Goal: Information Seeking & Learning: Learn about a topic

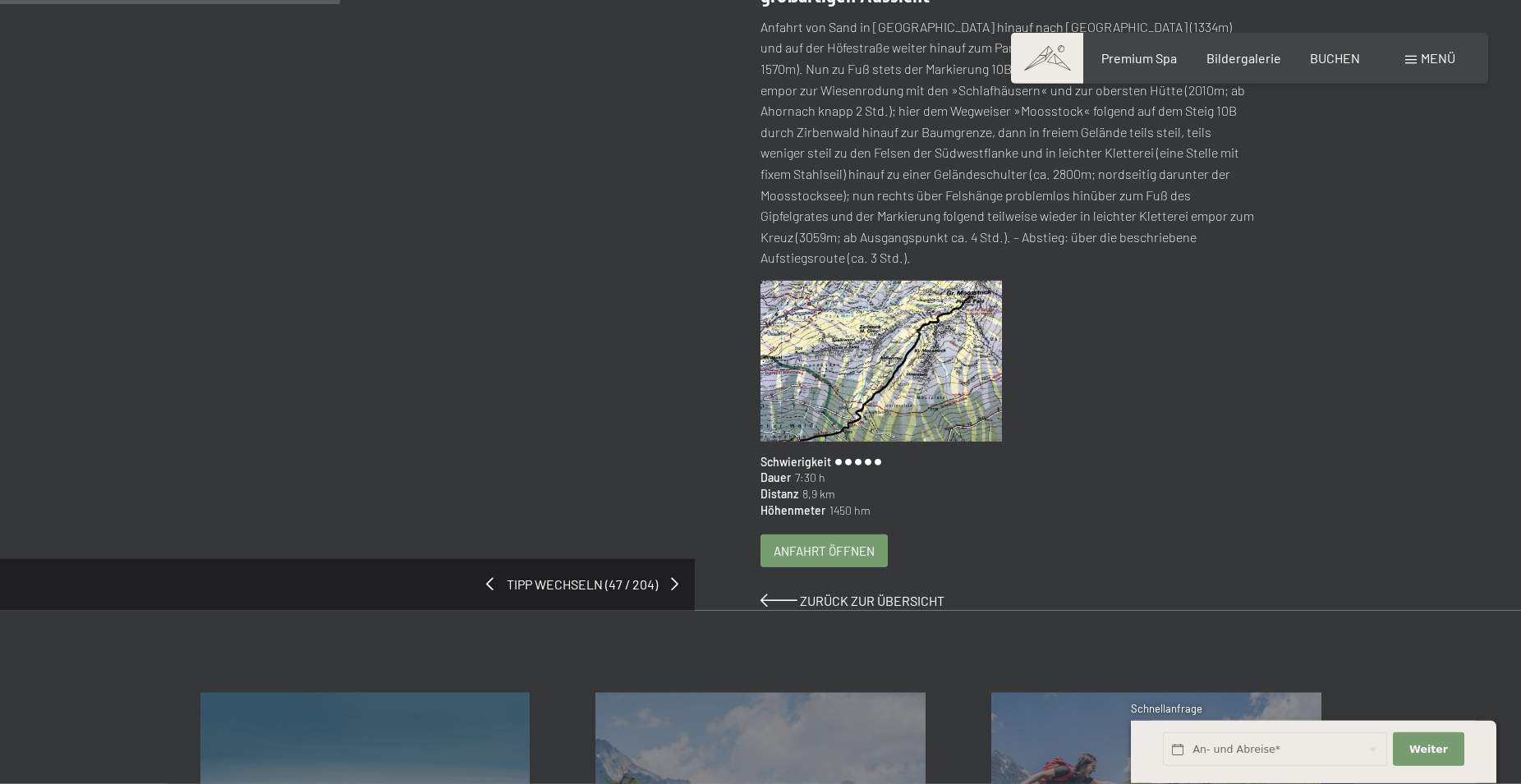
scroll to position [335, 0]
drag, startPoint x: 762, startPoint y: 455, endPoint x: 823, endPoint y: 460, distance: 61.2
click at [823, 468] on div "Dauer 7:30 h" at bounding box center [1007, 476] width 495 height 17
click at [841, 484] on div "Distanz 8,9 km" at bounding box center [1007, 493] width 495 height 17
drag, startPoint x: 762, startPoint y: 453, endPoint x: 827, endPoint y: 453, distance: 65.0
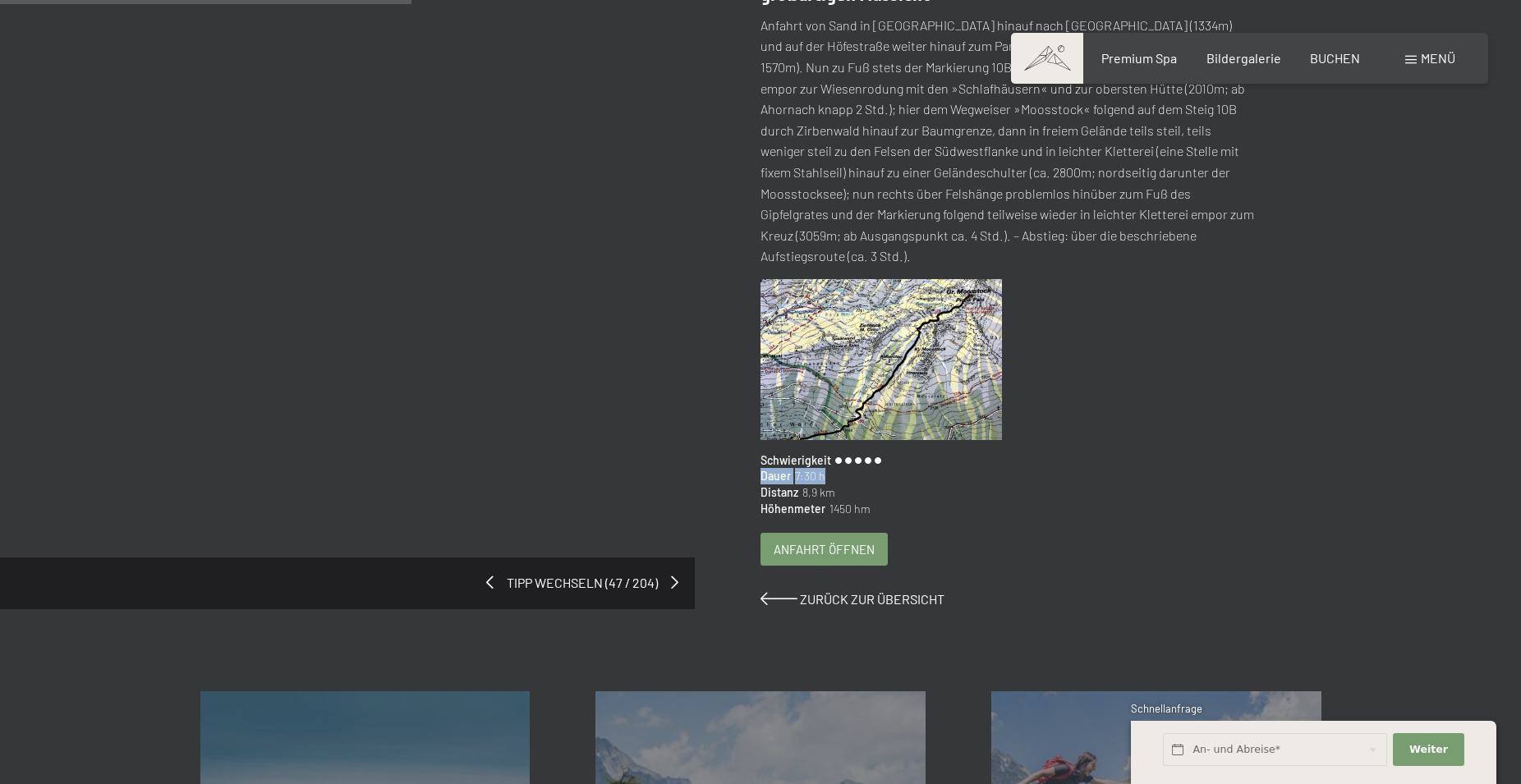
click at [827, 468] on div "Dauer 7:30 h" at bounding box center [1007, 476] width 495 height 17
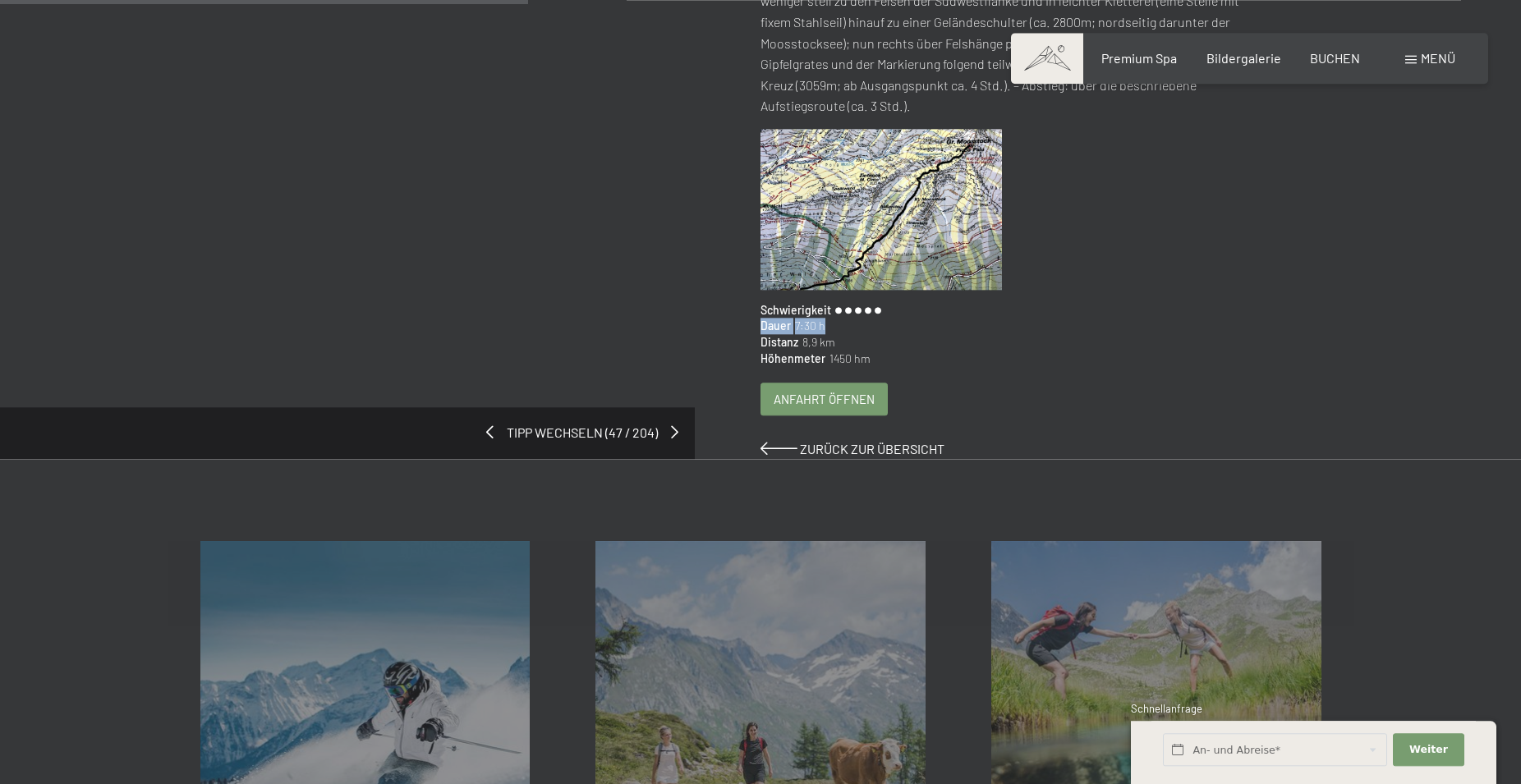
scroll to position [503, 0]
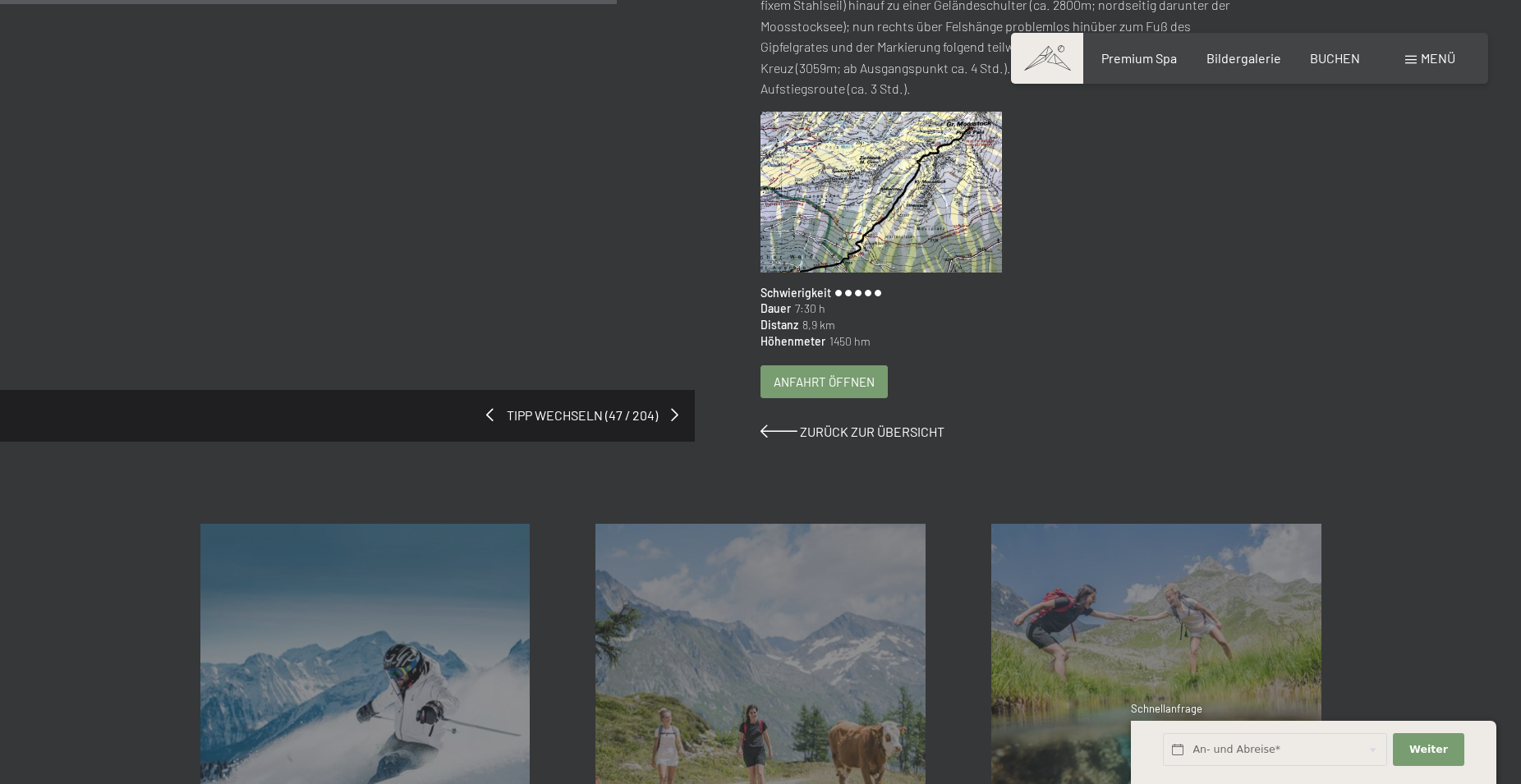
click at [966, 384] on div "Großer Moosstock Der Hausberg von Sand in Taufers punktet mit seiner großartige…" at bounding box center [1040, 92] width 561 height 698
click at [1098, 317] on div "Distanz 8,9 km" at bounding box center [1007, 326] width 495 height 17
click at [1078, 210] on div at bounding box center [1014, 198] width 507 height 173
click at [1441, 745] on span "Weiter" at bounding box center [1429, 750] width 39 height 15
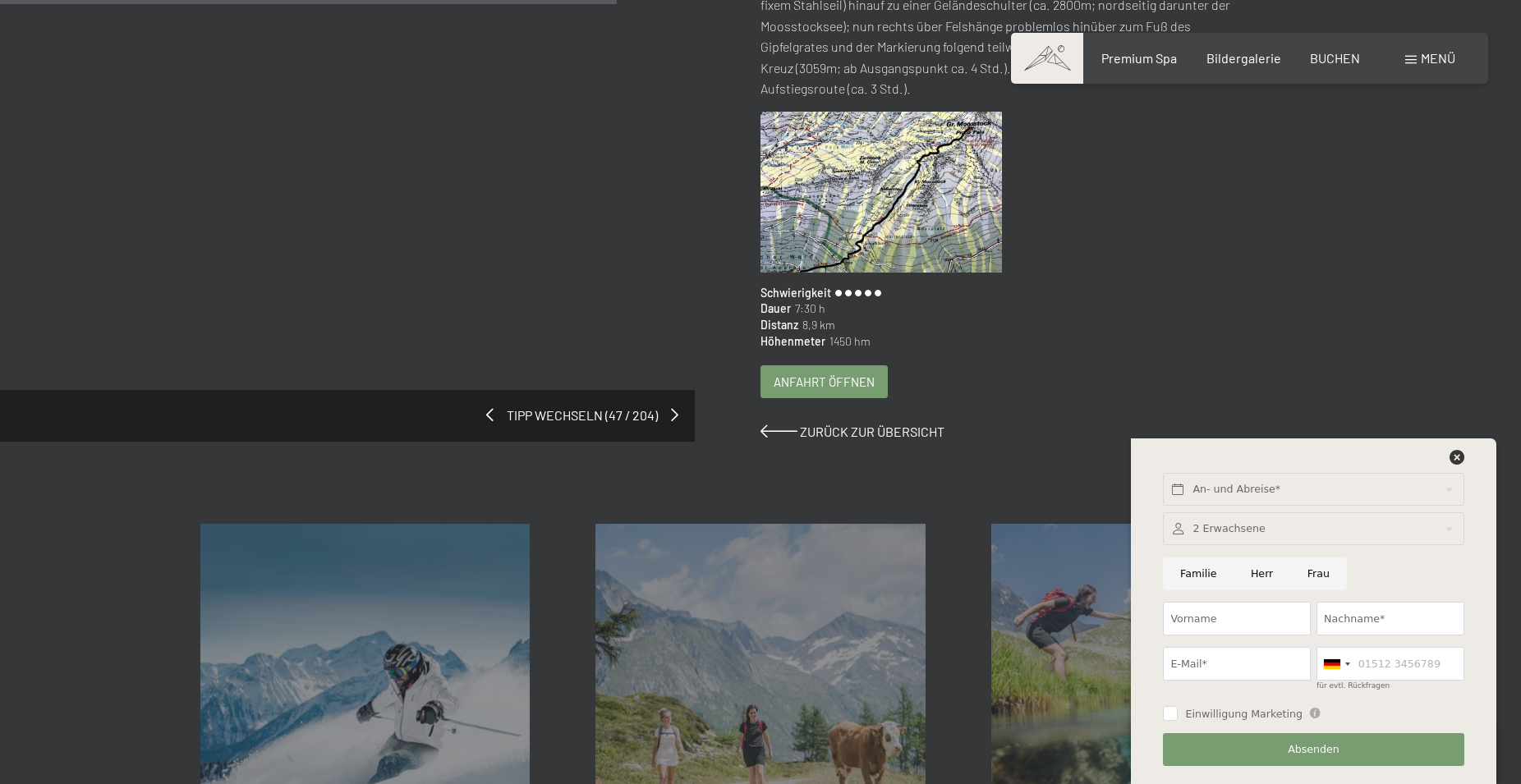
click at [1289, 344] on div "Großer Moosstock Der Hausberg von Sand in Taufers punktet mit seiner großartige…" at bounding box center [1040, 92] width 561 height 698
click at [1459, 458] on icon at bounding box center [1456, 457] width 15 height 15
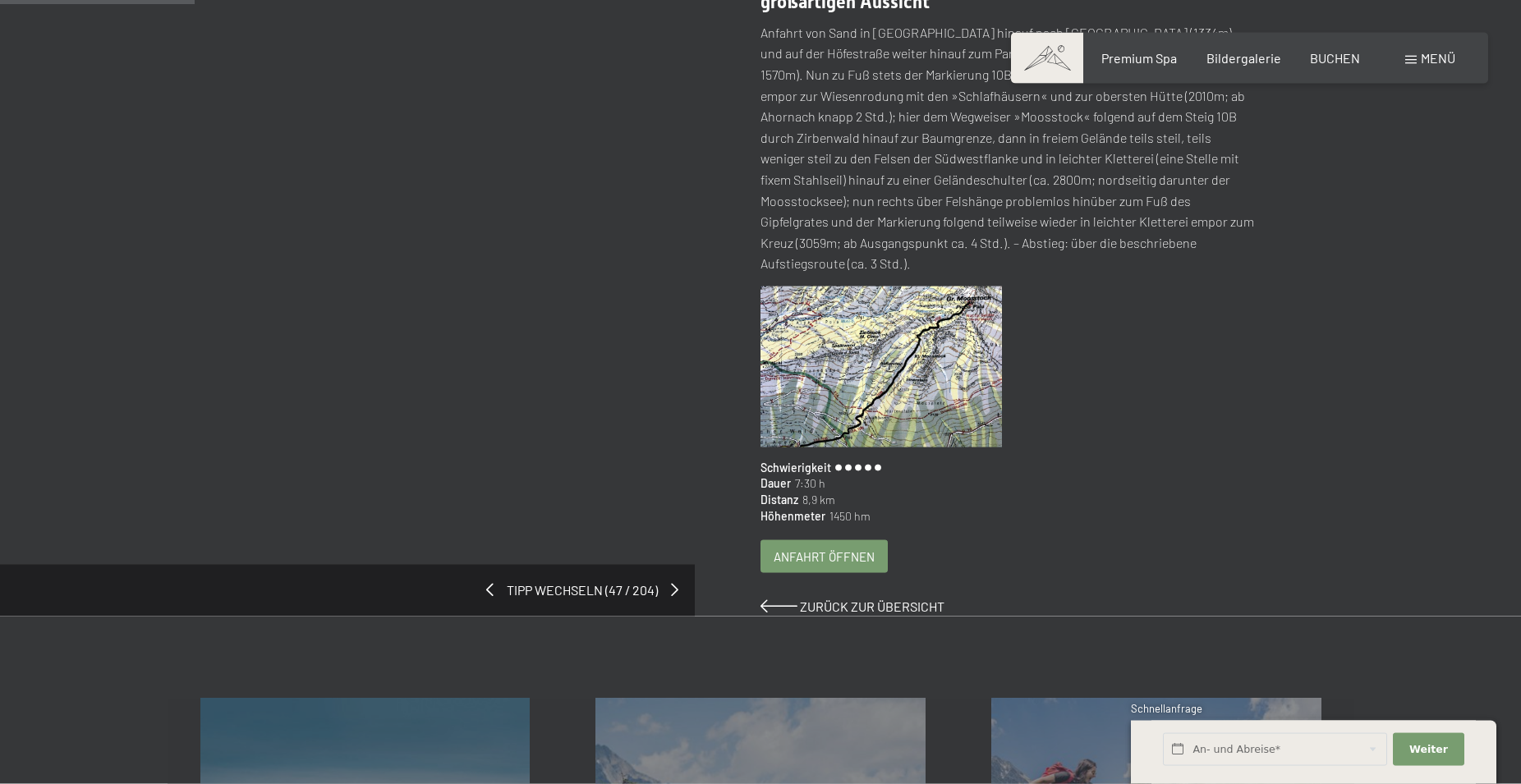
scroll to position [168, 0]
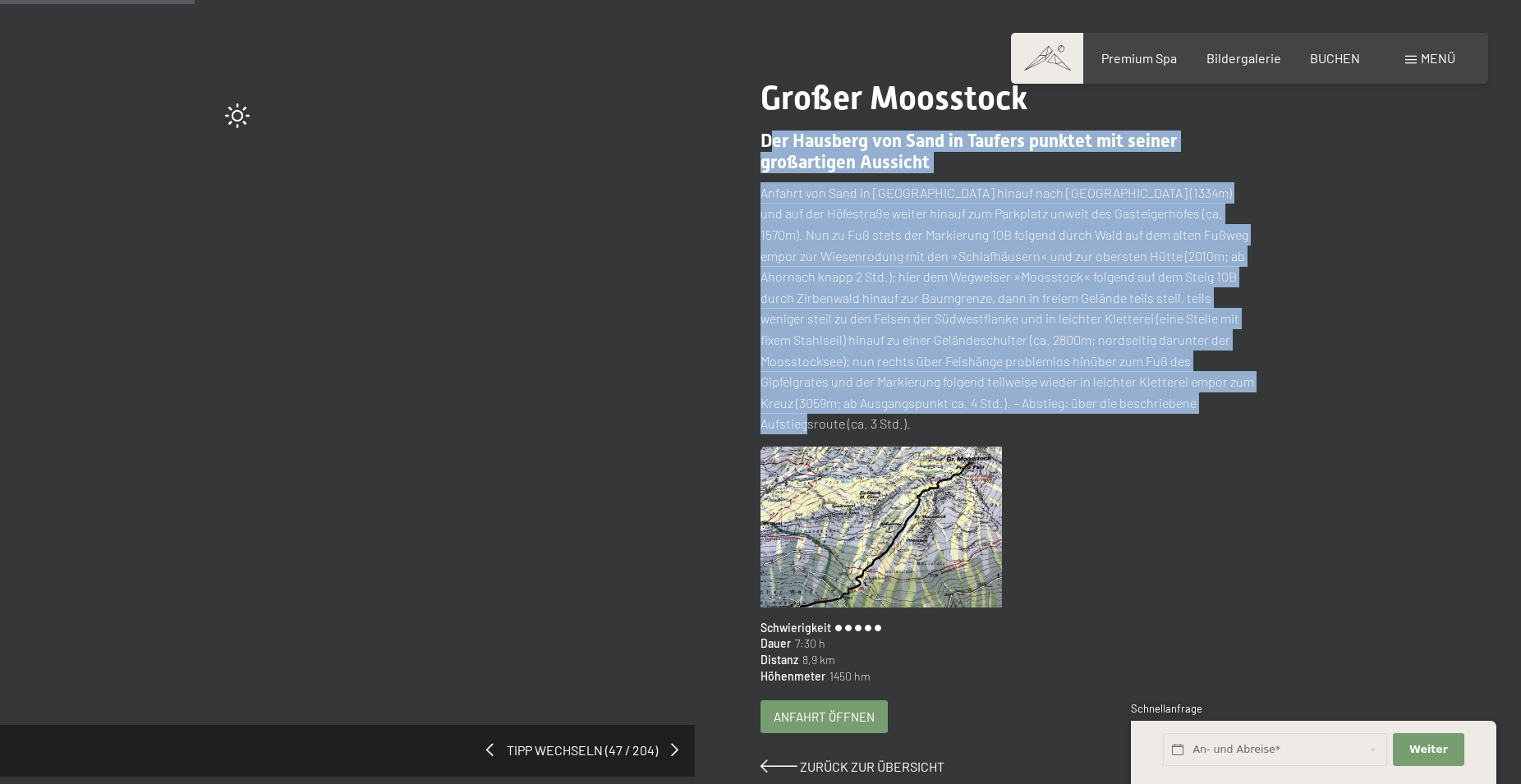
drag, startPoint x: 1123, startPoint y: 403, endPoint x: 771, endPoint y: 128, distance: 446.7
click at [771, 128] on div "Großer Moosstock Der Hausberg von Sand in Taufers punktet mit seiner großartige…" at bounding box center [1040, 427] width 561 height 698
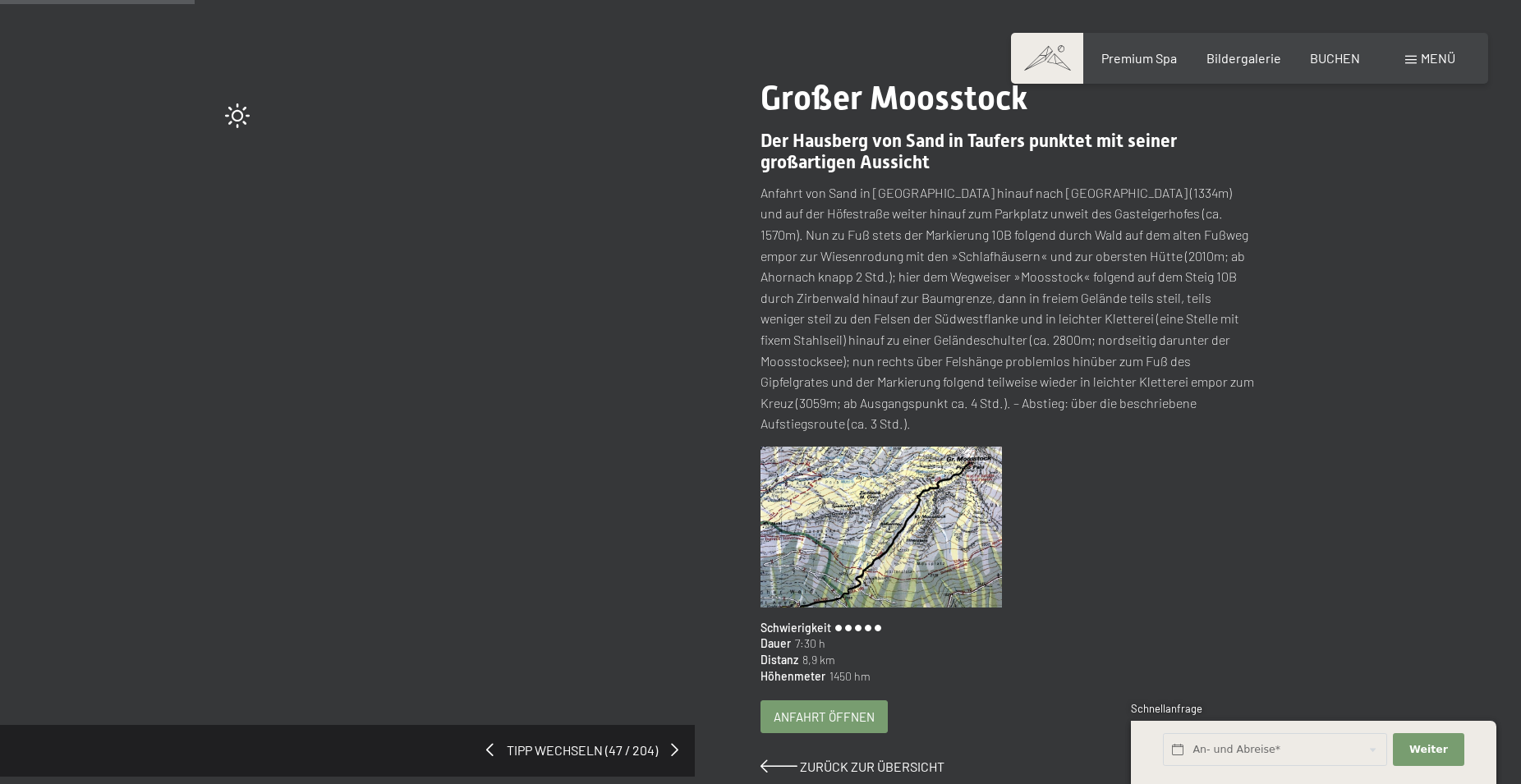
click at [1245, 518] on div at bounding box center [1014, 533] width 507 height 173
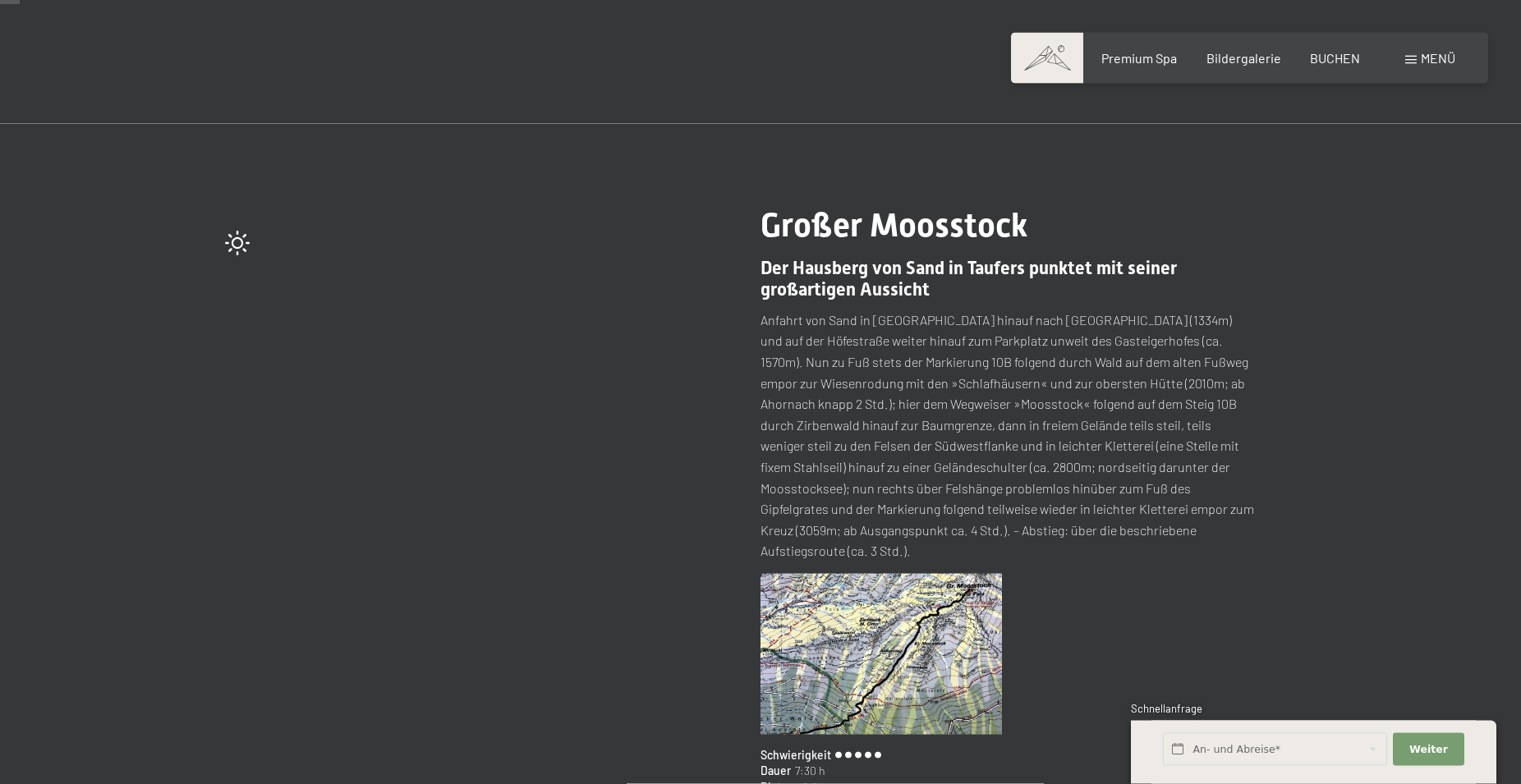
scroll to position [0, 0]
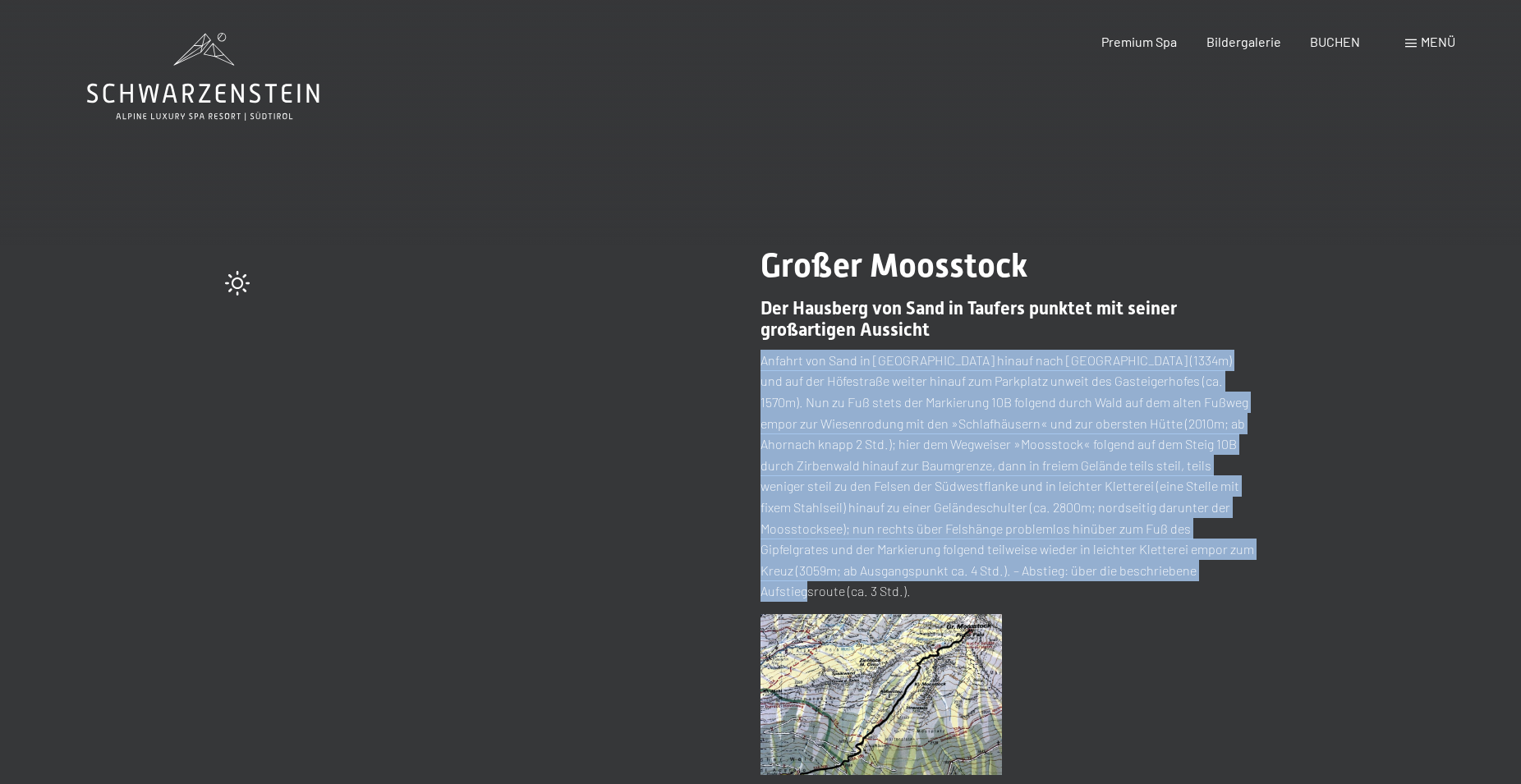
drag, startPoint x: 1123, startPoint y: 571, endPoint x: 761, endPoint y: 362, distance: 418.0
click at [761, 362] on p "Anfahrt von Sand in [GEOGRAPHIC_DATA] hinauf nach [GEOGRAPHIC_DATA] (1334m) und…" at bounding box center [1007, 475] width 495 height 252
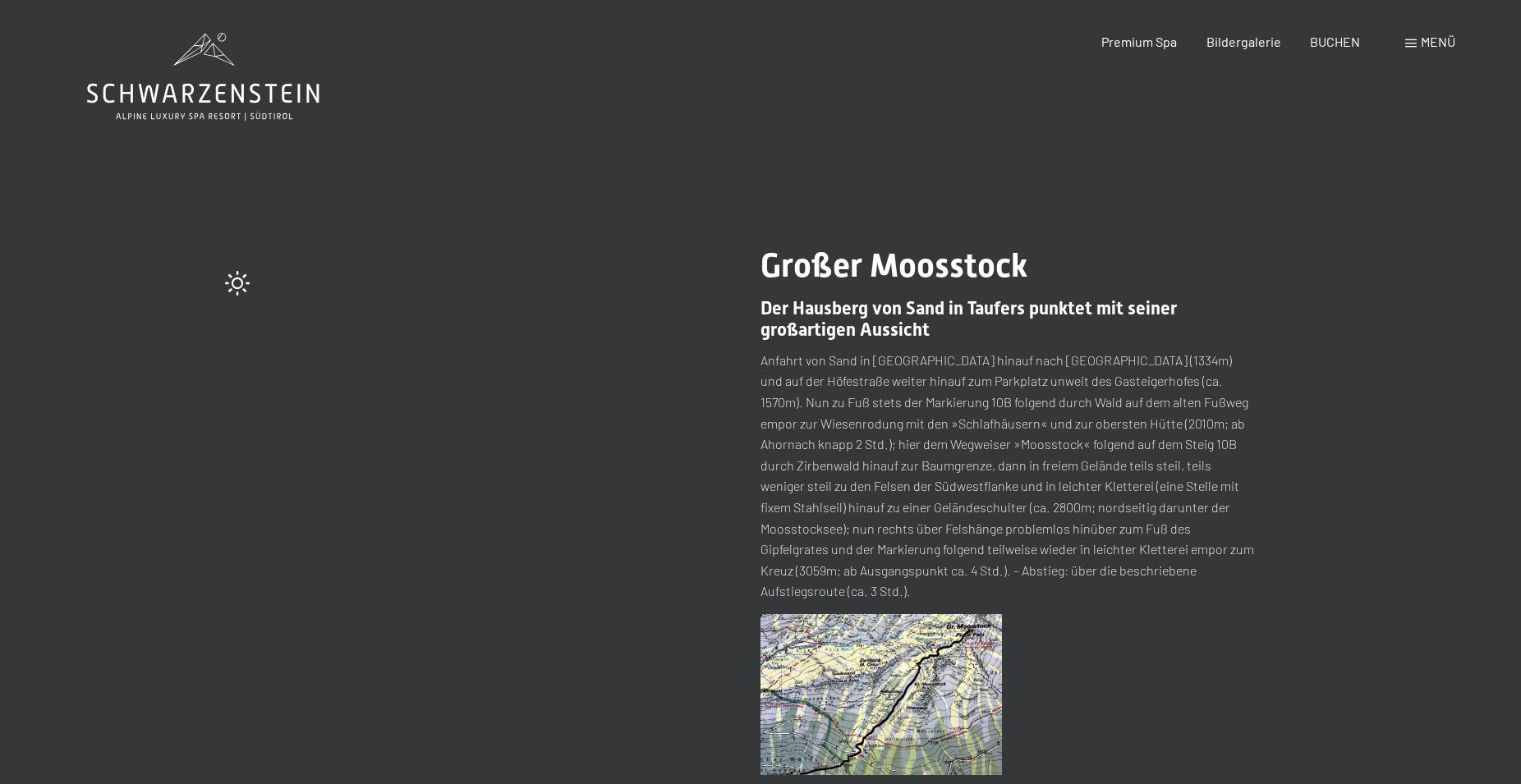
click at [1269, 398] on div "Großer Moosstock Der Hausberg von Sand in Taufers punktet mit seiner großartige…" at bounding box center [1040, 595] width 561 height 698
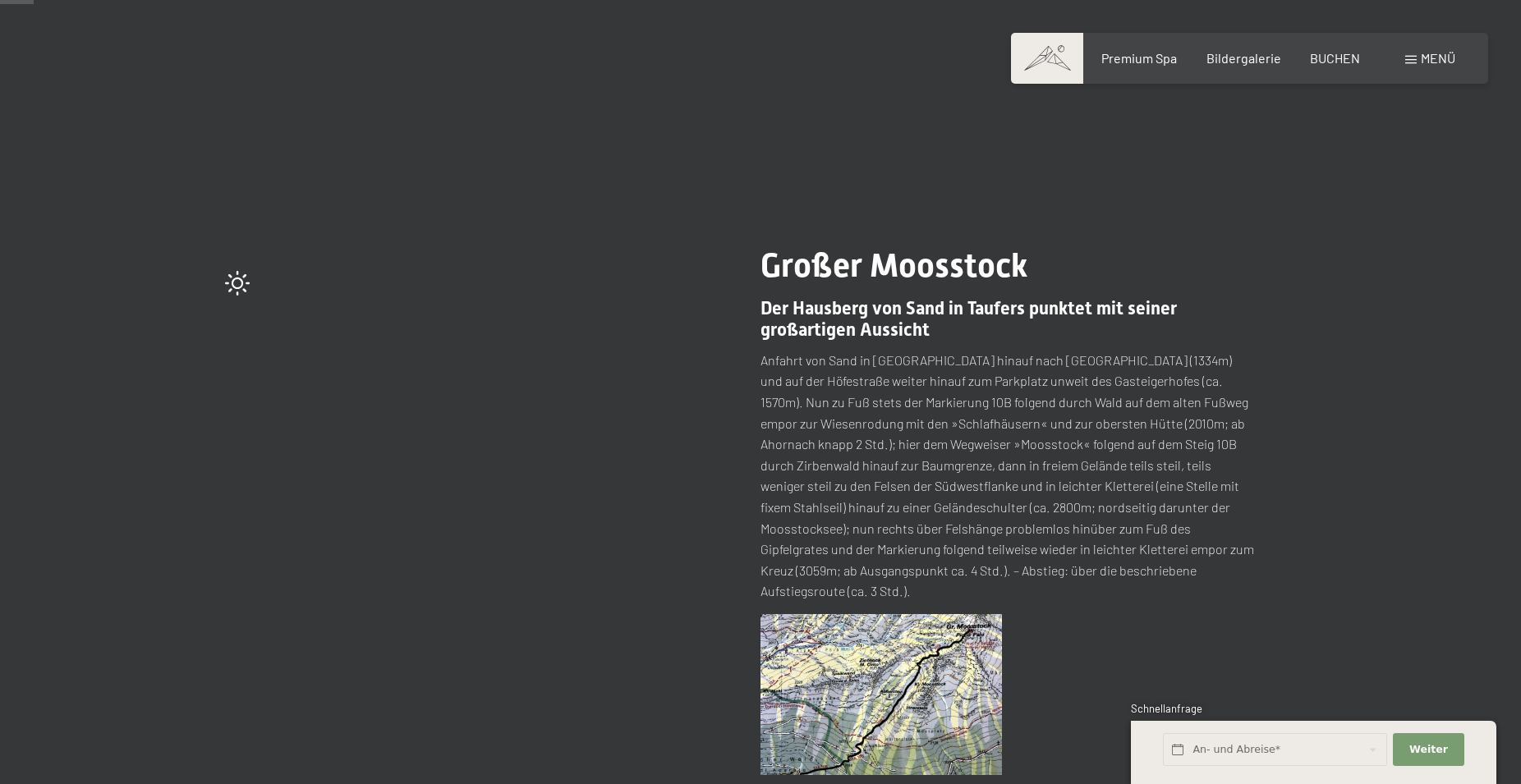
scroll to position [84, 0]
